Goal: Transaction & Acquisition: Book appointment/travel/reservation

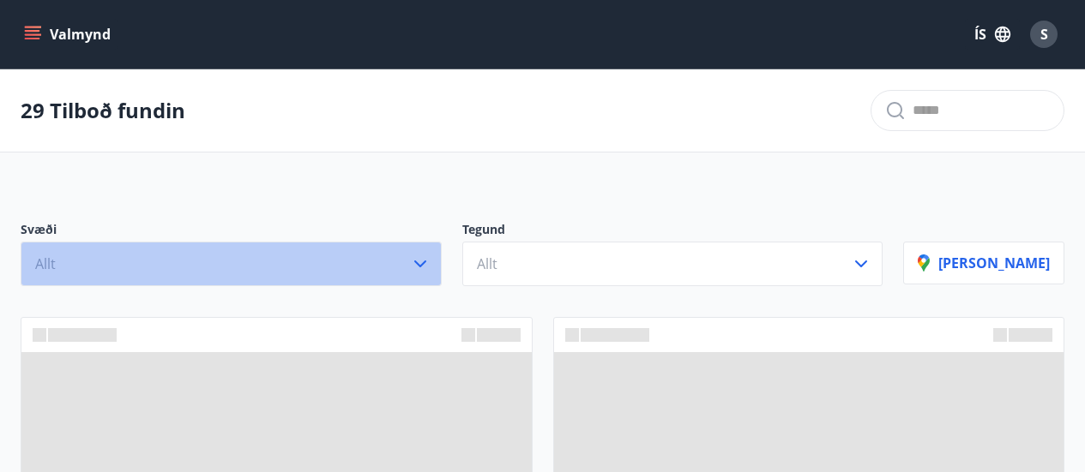
click at [426, 267] on icon "button" at bounding box center [420, 264] width 12 height 7
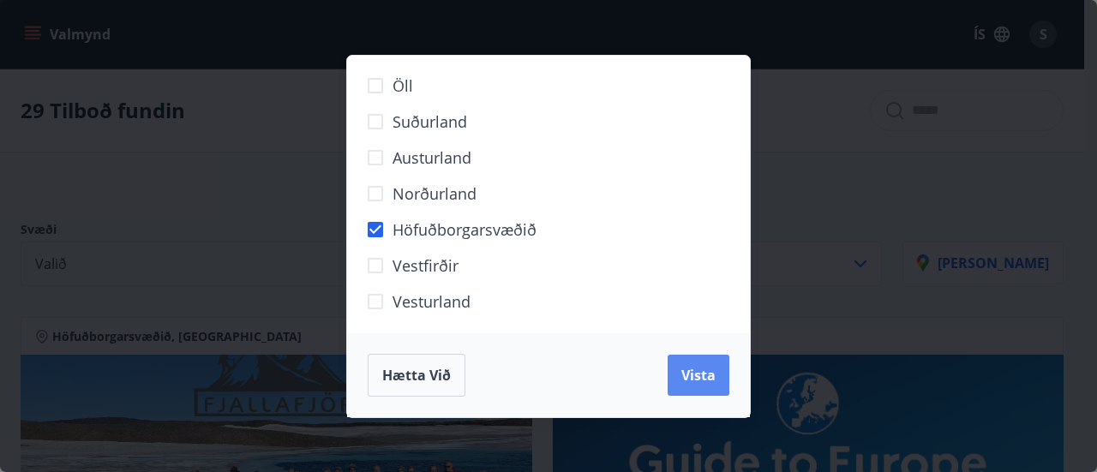
click at [670, 369] on button "Vista" at bounding box center [699, 375] width 62 height 41
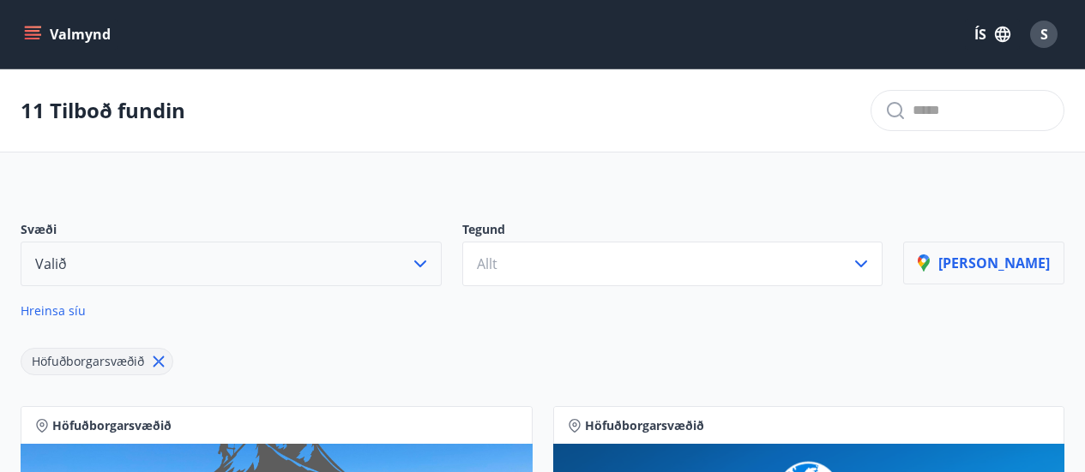
scroll to position [171, 0]
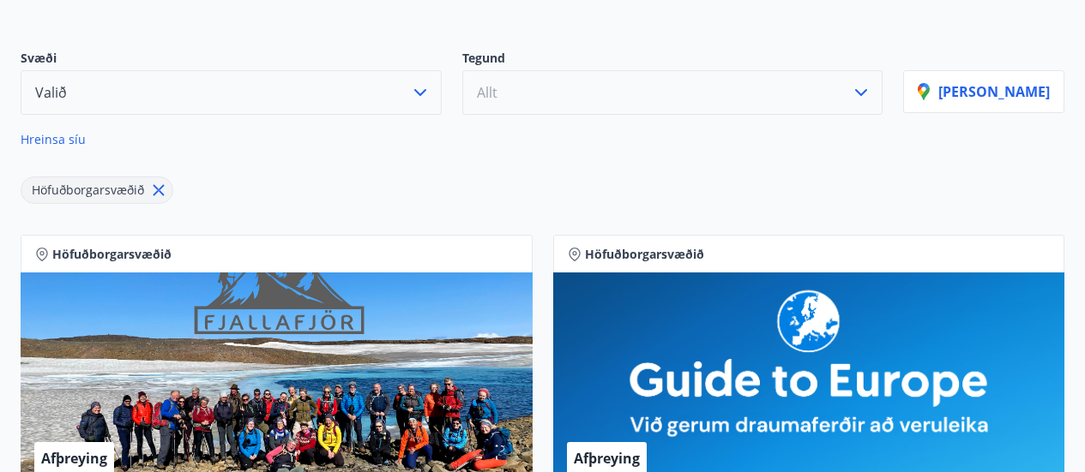
click at [871, 96] on icon "button" at bounding box center [861, 92] width 21 height 21
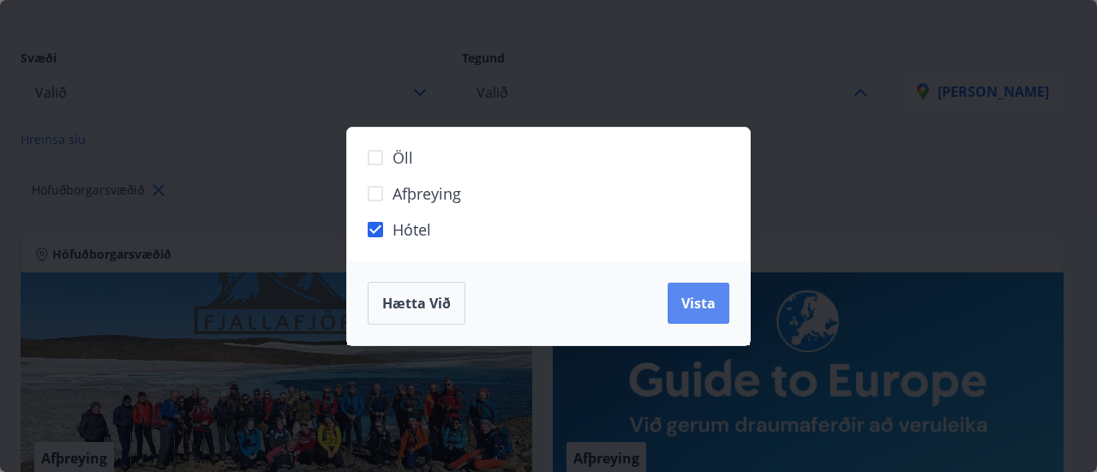
click at [699, 299] on span "Vista" at bounding box center [699, 303] width 34 height 19
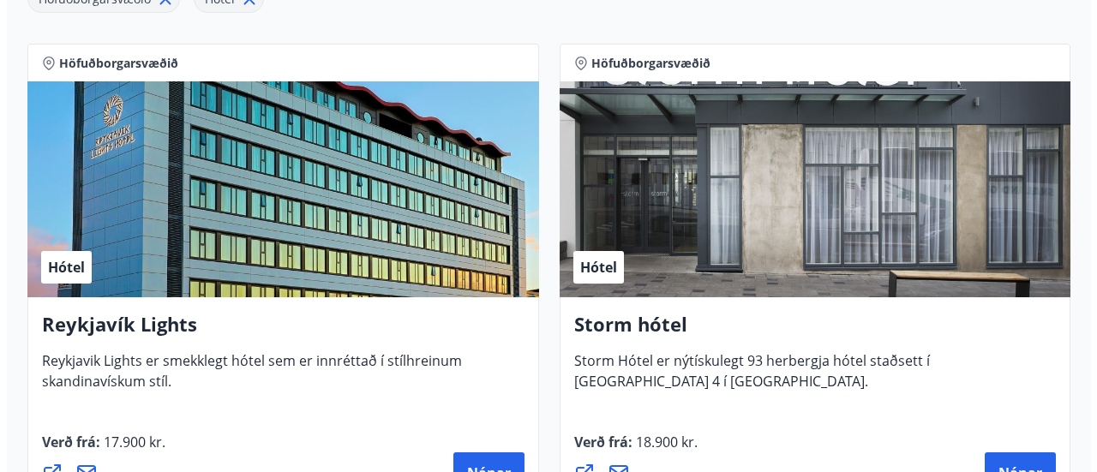
scroll to position [448, 0]
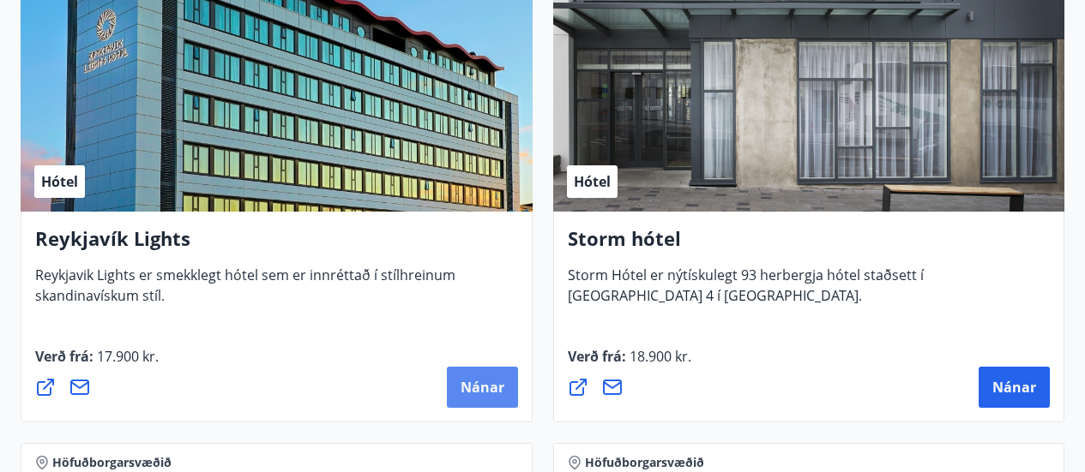
click at [482, 388] on span "Nánar" at bounding box center [482, 387] width 44 height 19
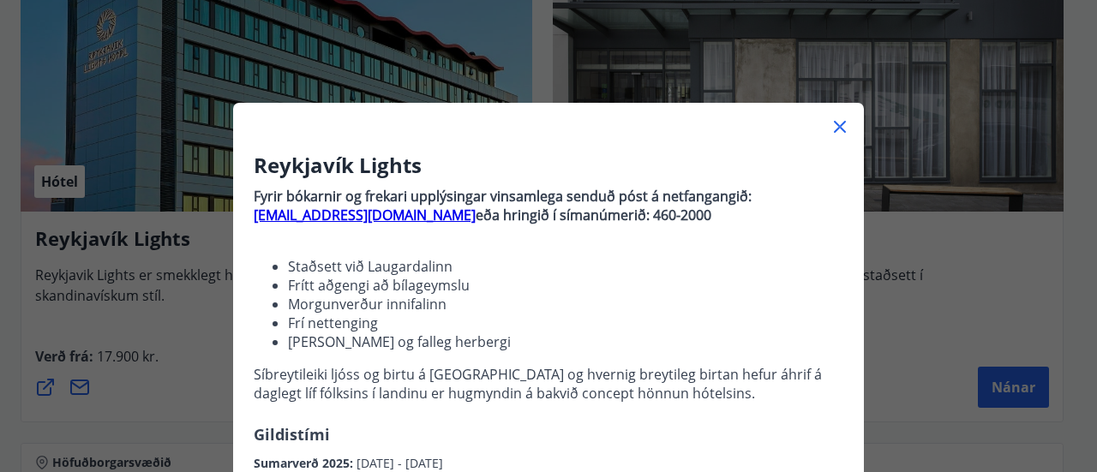
click at [339, 220] on strong "[EMAIL_ADDRESS][DOMAIN_NAME]" at bounding box center [365, 215] width 222 height 19
drag, startPoint x: 247, startPoint y: 164, endPoint x: 433, endPoint y: 162, distance: 186.1
click at [433, 162] on h3 "Reykjavík Lights" at bounding box center [549, 165] width 590 height 29
copy h3 "Reykjavík Lights"
click at [295, 218] on strong "[EMAIL_ADDRESS][DOMAIN_NAME]" at bounding box center [365, 215] width 222 height 19
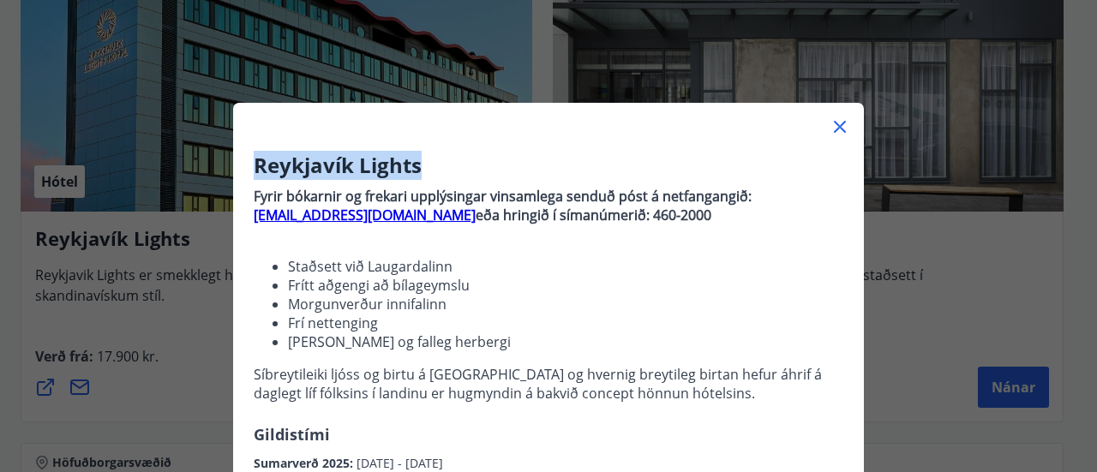
click at [838, 127] on icon at bounding box center [840, 127] width 21 height 21
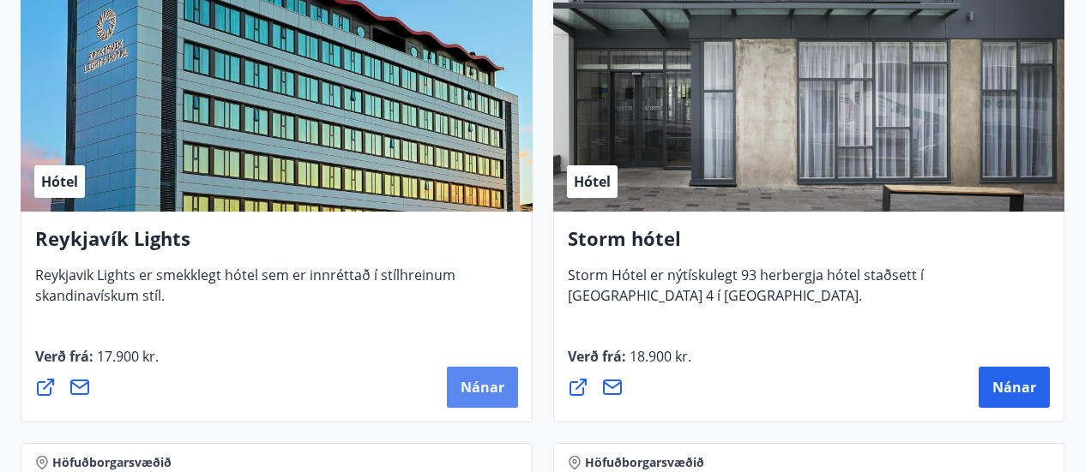
click at [475, 393] on span "Nánar" at bounding box center [482, 387] width 44 height 19
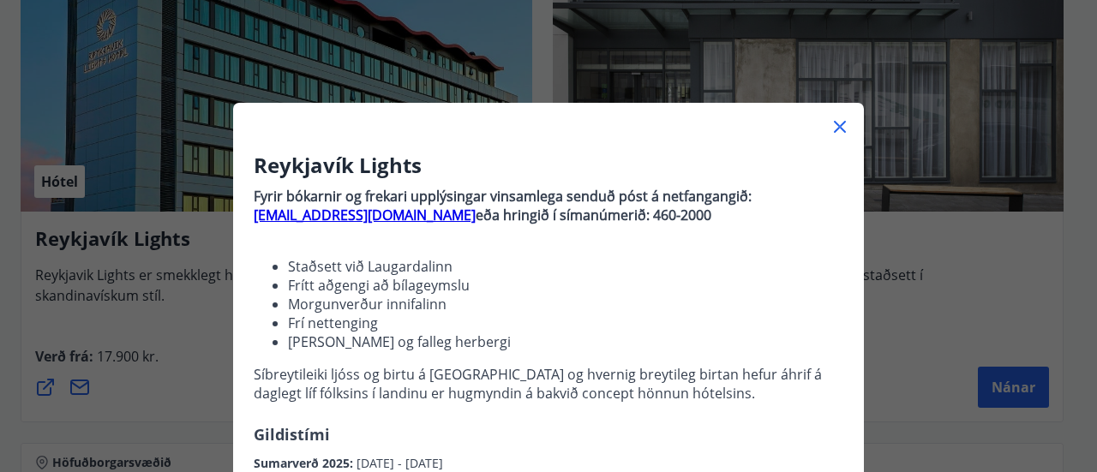
click at [838, 128] on icon at bounding box center [840, 127] width 21 height 21
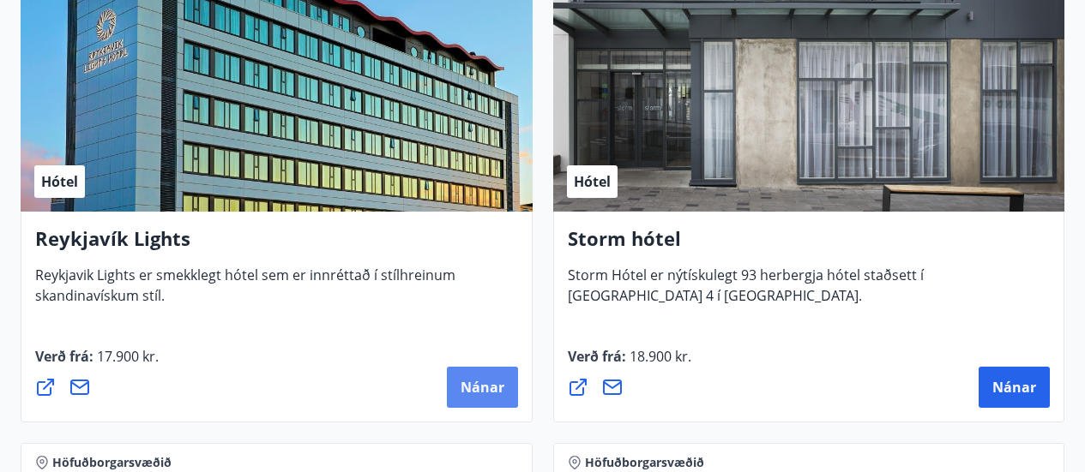
click at [495, 381] on span "Nánar" at bounding box center [482, 387] width 44 height 19
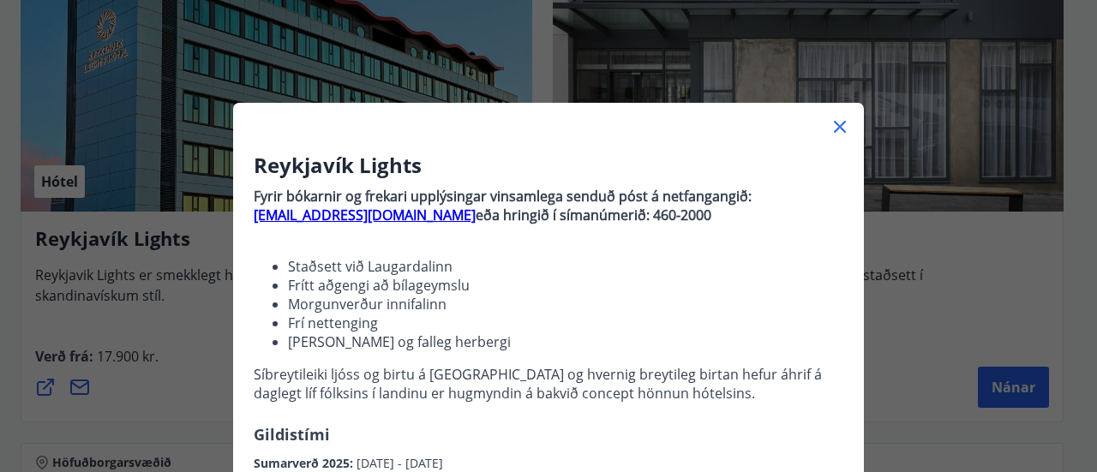
scroll to position [257, 0]
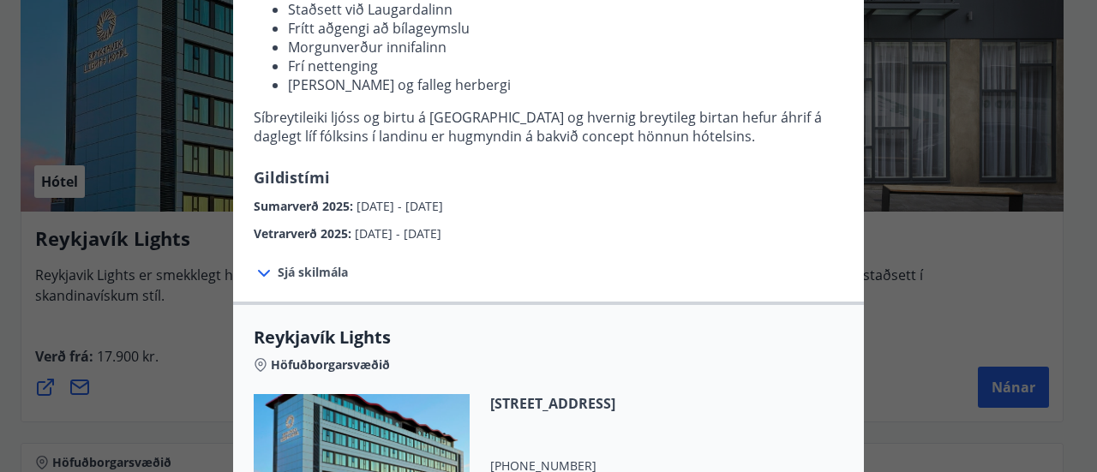
click at [260, 274] on icon at bounding box center [264, 273] width 12 height 7
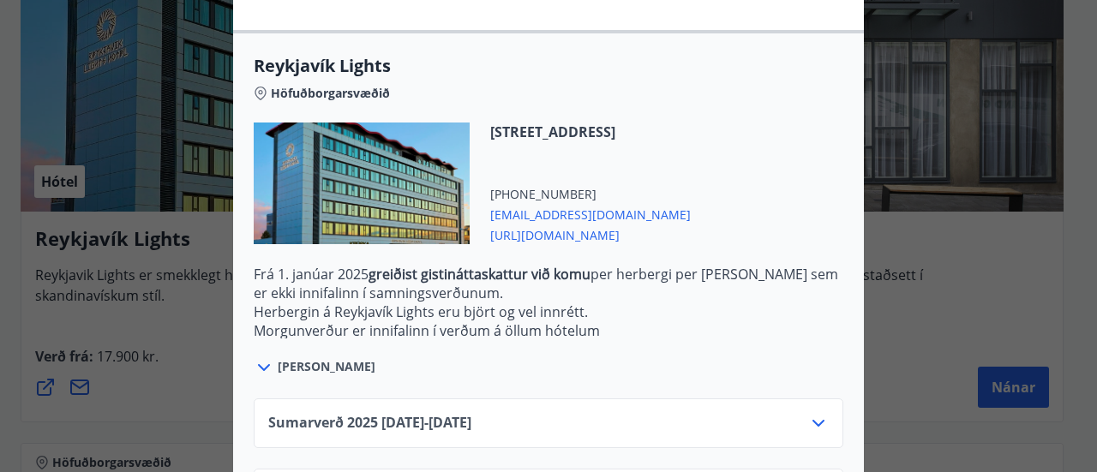
scroll to position [686, 0]
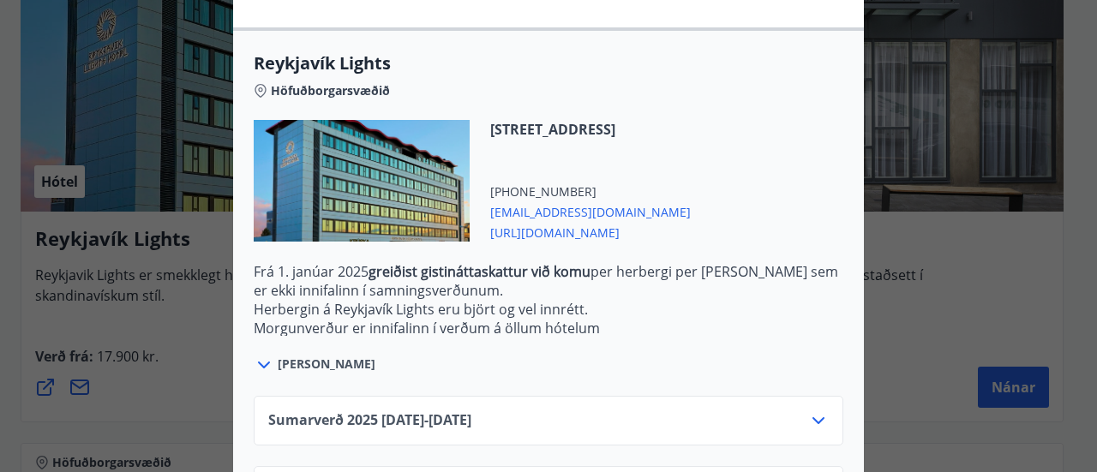
click at [610, 214] on span "[EMAIL_ADDRESS][DOMAIN_NAME]" at bounding box center [590, 211] width 201 height 21
click at [691, 237] on span "[URL][DOMAIN_NAME]" at bounding box center [590, 231] width 201 height 21
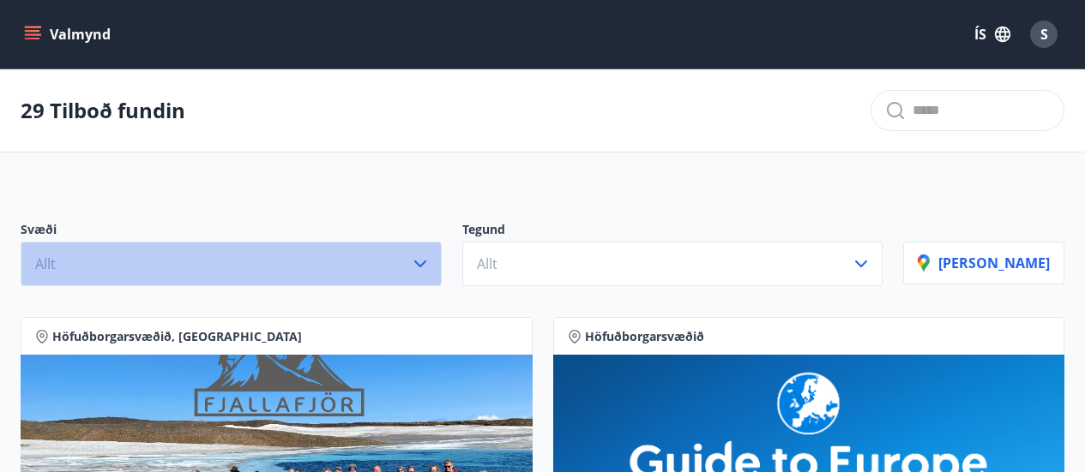
click at [426, 264] on icon "button" at bounding box center [420, 264] width 12 height 7
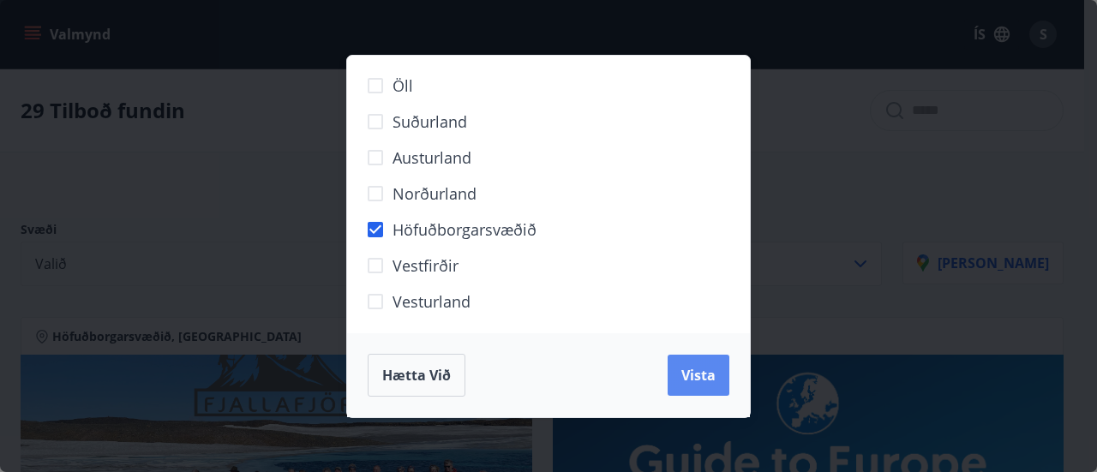
click at [700, 376] on span "Vista" at bounding box center [699, 375] width 34 height 19
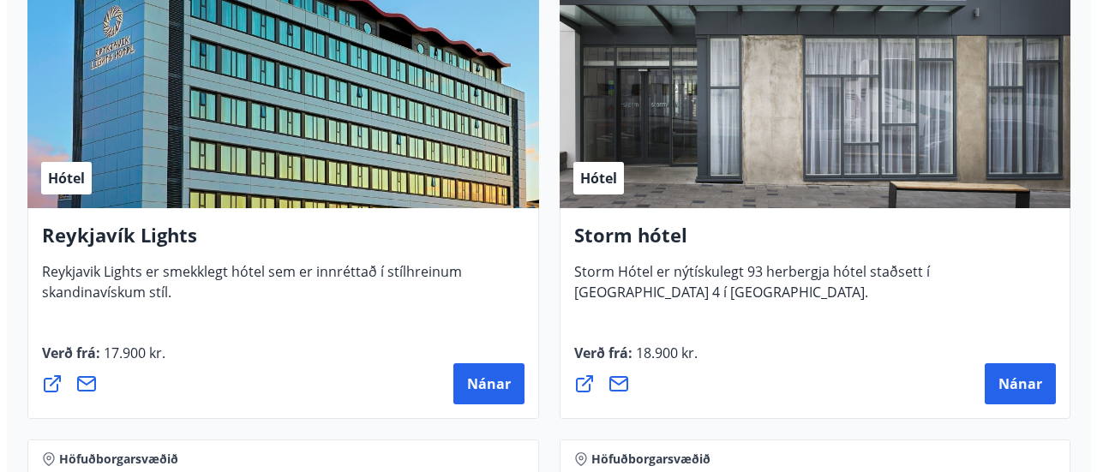
scroll to position [943, 0]
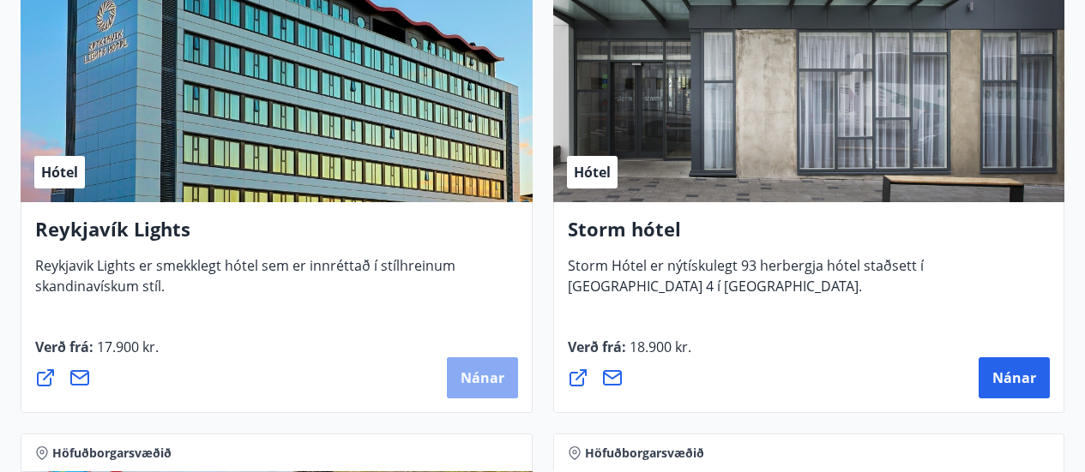
click at [486, 377] on span "Nánar" at bounding box center [482, 378] width 44 height 19
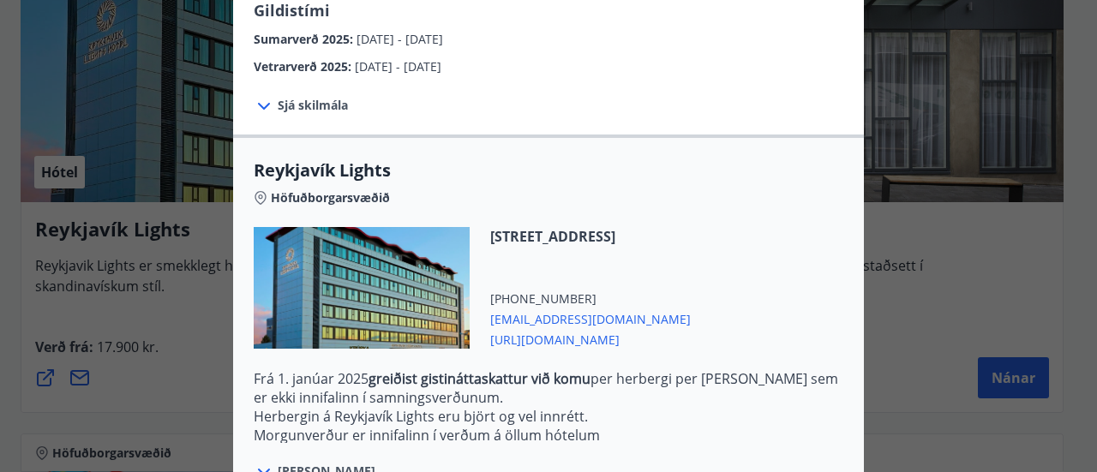
scroll to position [429, 0]
